Goal: Find specific page/section: Find specific page/section

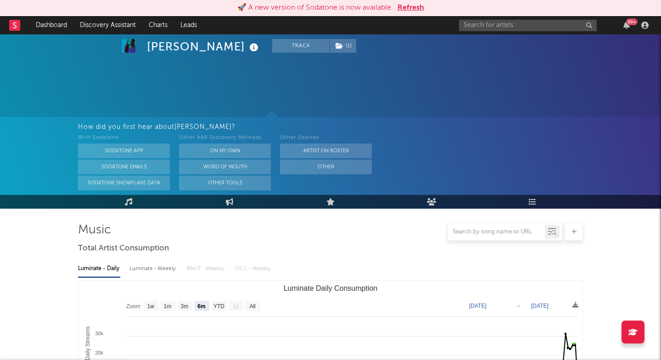
select select "6m"
select select "1w"
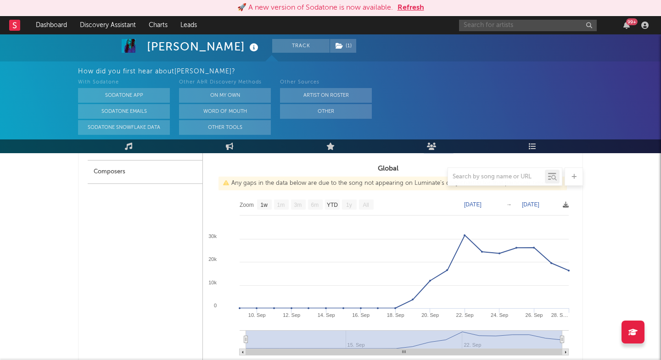
click at [492, 29] on input "text" at bounding box center [528, 25] width 138 height 11
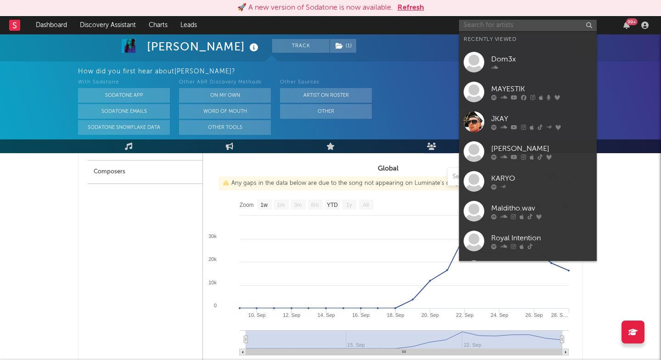
paste input "[URL][DOMAIN_NAME]"
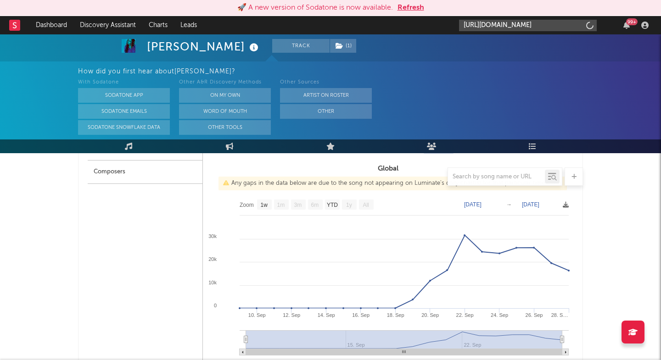
click at [541, 22] on input "[URL][DOMAIN_NAME]" at bounding box center [528, 25] width 138 height 11
paste input "b88"
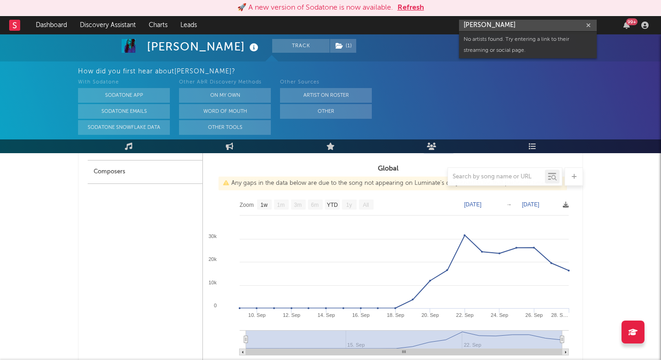
paste input "[URL][DOMAIN_NAME]"
type input "[URL][DOMAIN_NAME]"
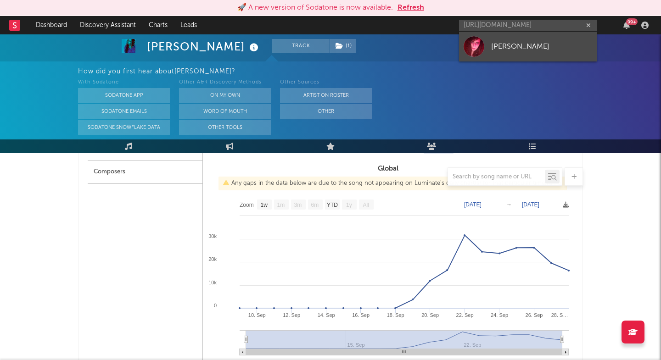
click at [504, 52] on link "[PERSON_NAME]" at bounding box center [528, 47] width 138 height 30
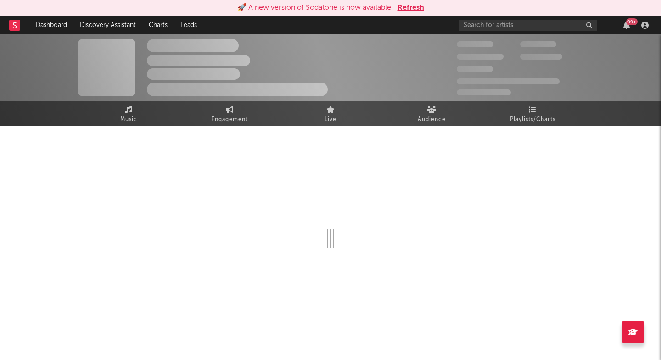
select select "1w"
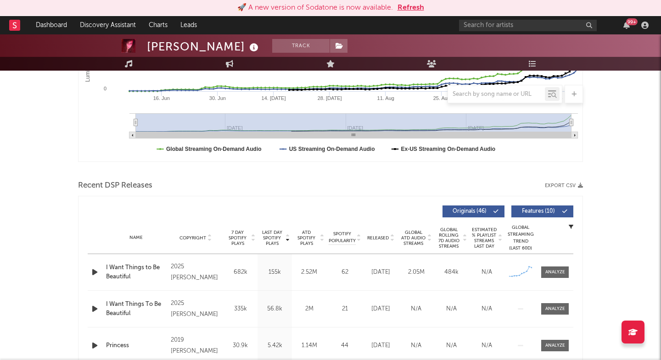
scroll to position [234, 0]
